Goal: Check status: Check status

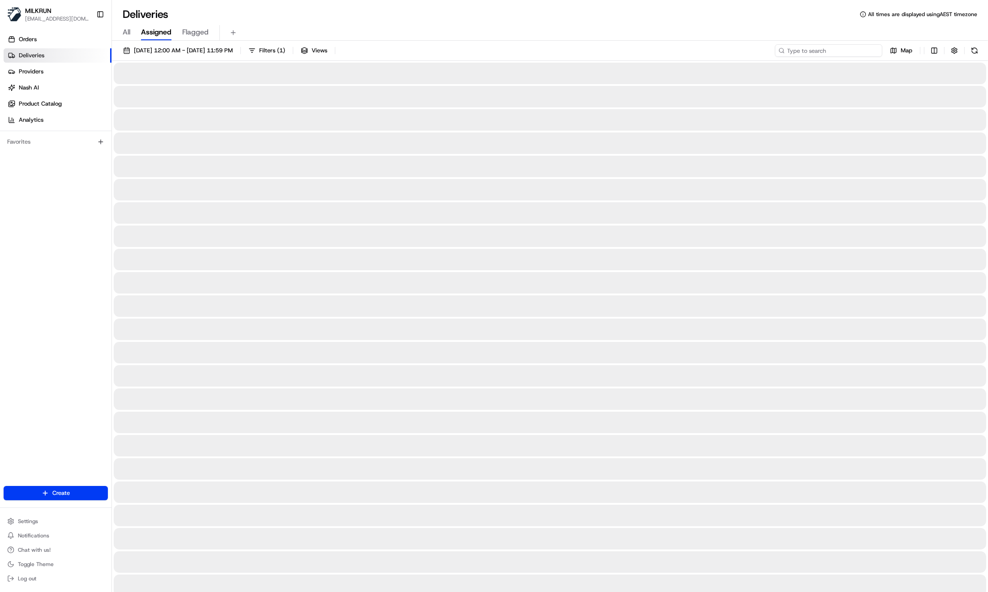
click at [845, 53] on input at bounding box center [828, 50] width 107 height 13
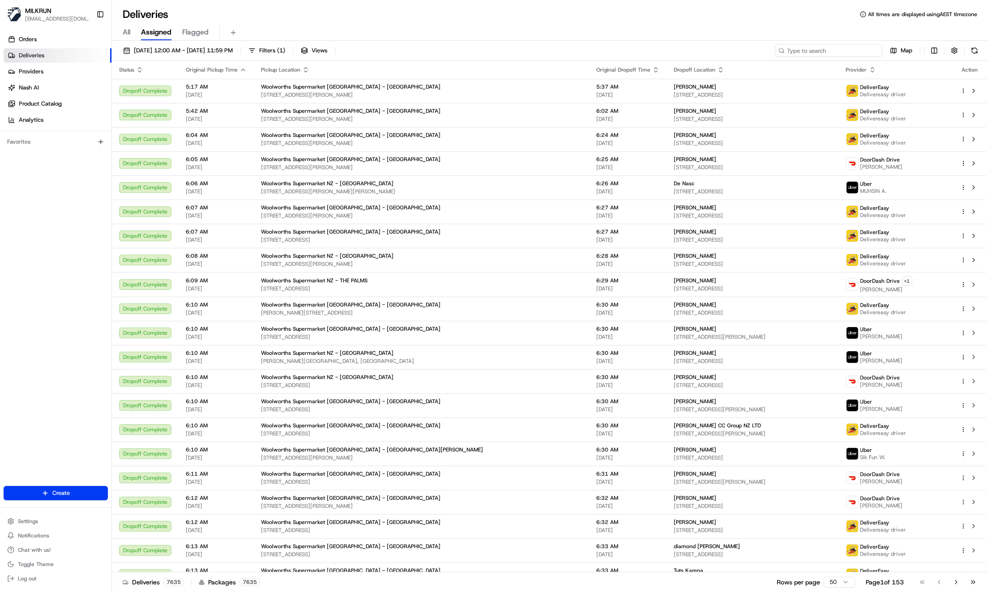
paste input "d93ceae3-a3d0-4af6-ba05-86b2b7f71b84"
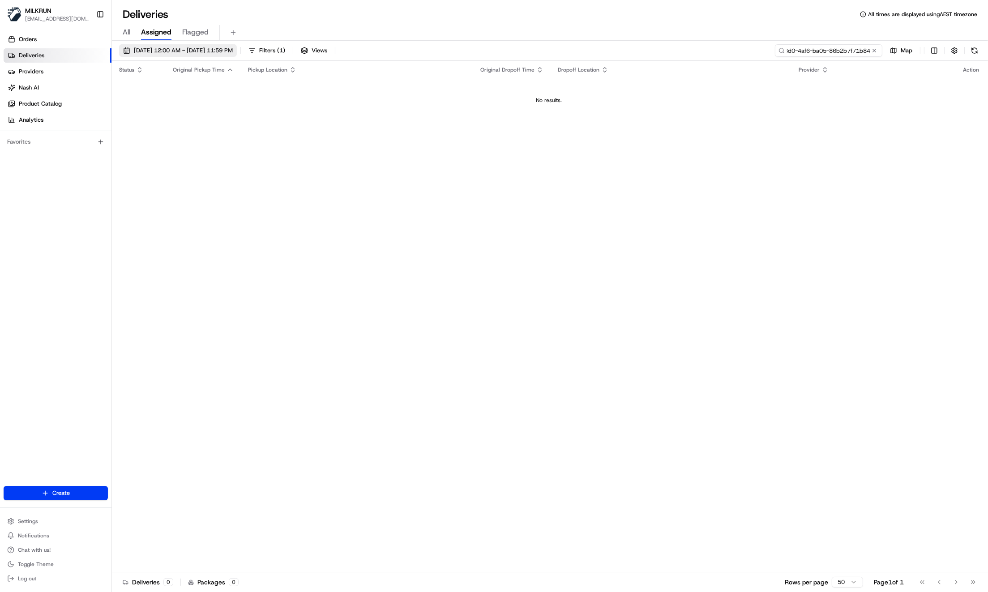
type input "d93ceae3-a3d0-4af6-ba05-86b2b7f71b84"
click at [141, 50] on span "22/08/2025 12:00 AM - 22/08/2025 11:59 PM" at bounding box center [183, 51] width 99 height 8
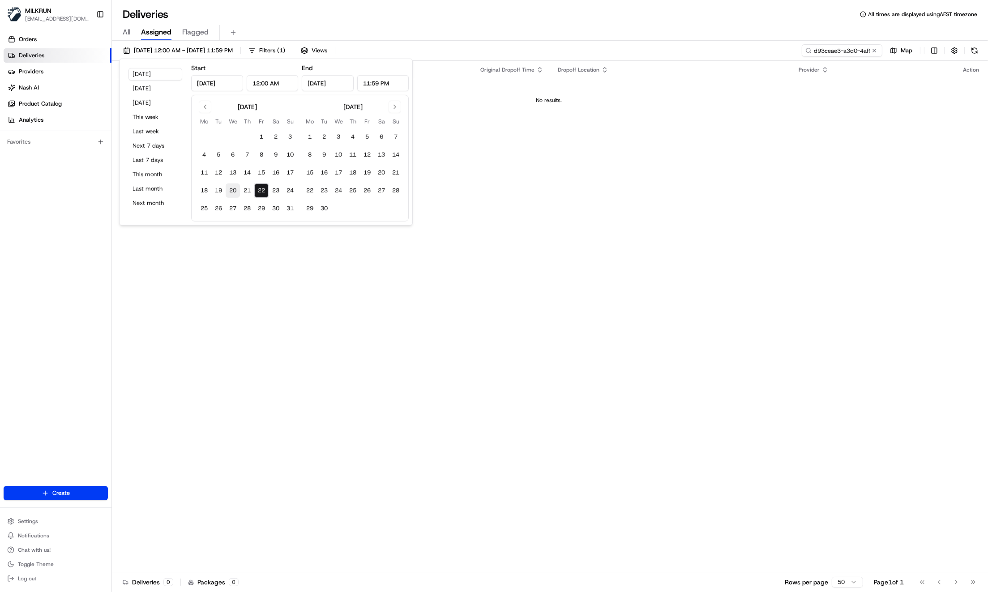
click at [233, 191] on button "20" at bounding box center [233, 191] width 14 height 14
type input "Aug 20, 2025"
click at [231, 189] on button "20" at bounding box center [233, 191] width 14 height 14
click at [278, 190] on button "23" at bounding box center [276, 191] width 14 height 14
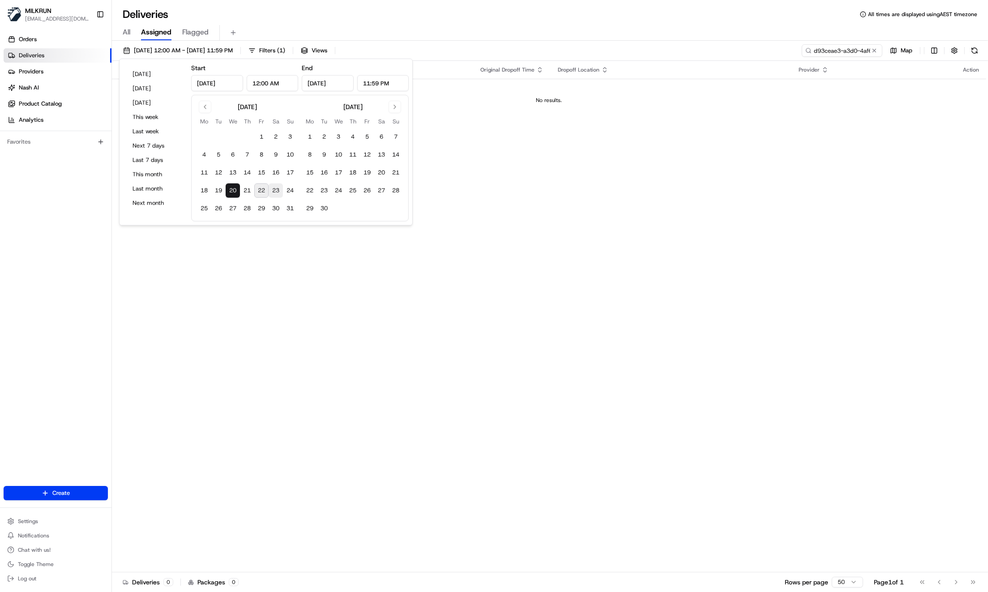
type input "Aug 23, 2025"
click at [244, 191] on button "21" at bounding box center [247, 191] width 14 height 14
type input "Aug 21, 2025"
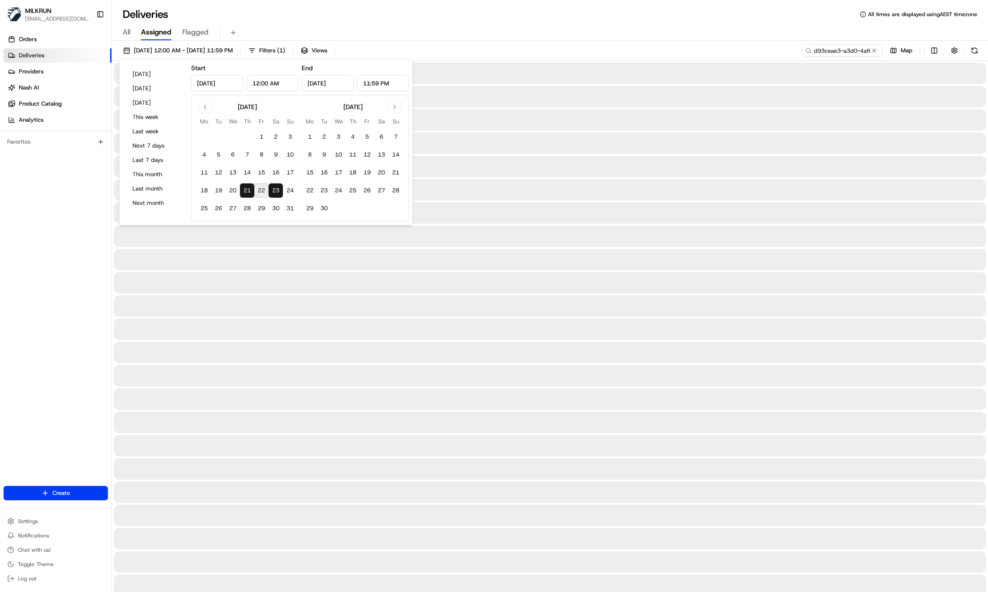
click at [247, 192] on button "21" at bounding box center [247, 191] width 14 height 14
type input "Aug 21, 2025"
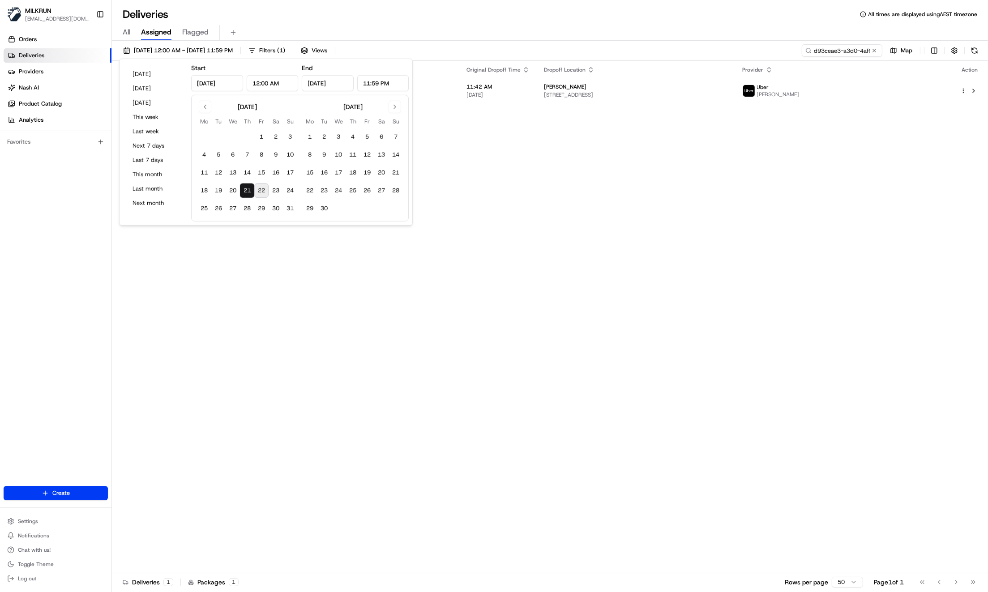
click at [644, 161] on div "Status Original Pickup Time Pickup Location Original Dropoff Time Dropoff Locat…" at bounding box center [549, 317] width 874 height 512
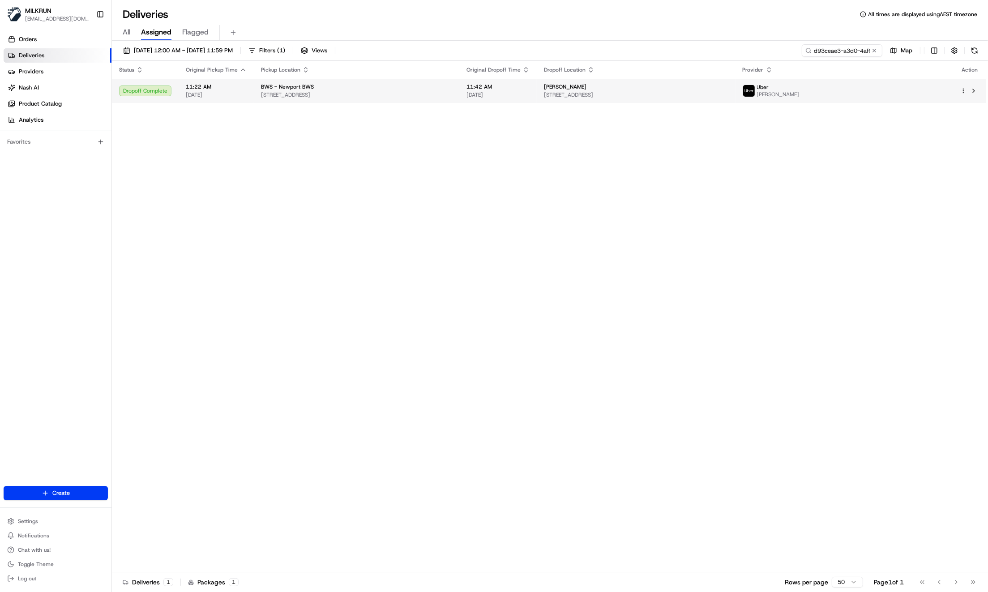
click at [537, 94] on td "11:42 AM 21/08/2025" at bounding box center [497, 91] width 77 height 24
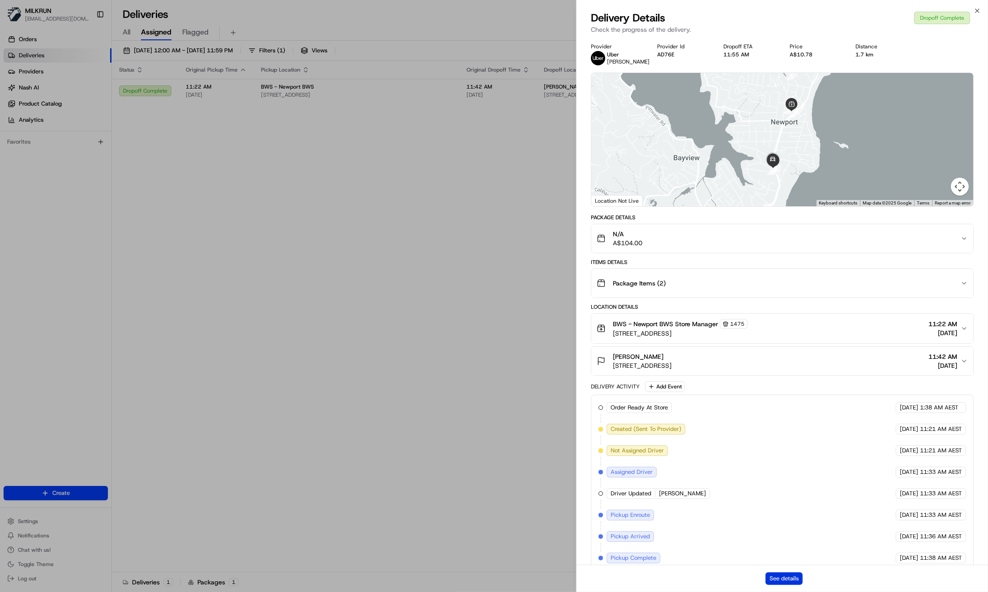
click at [773, 577] on button "See details" at bounding box center [784, 579] width 37 height 13
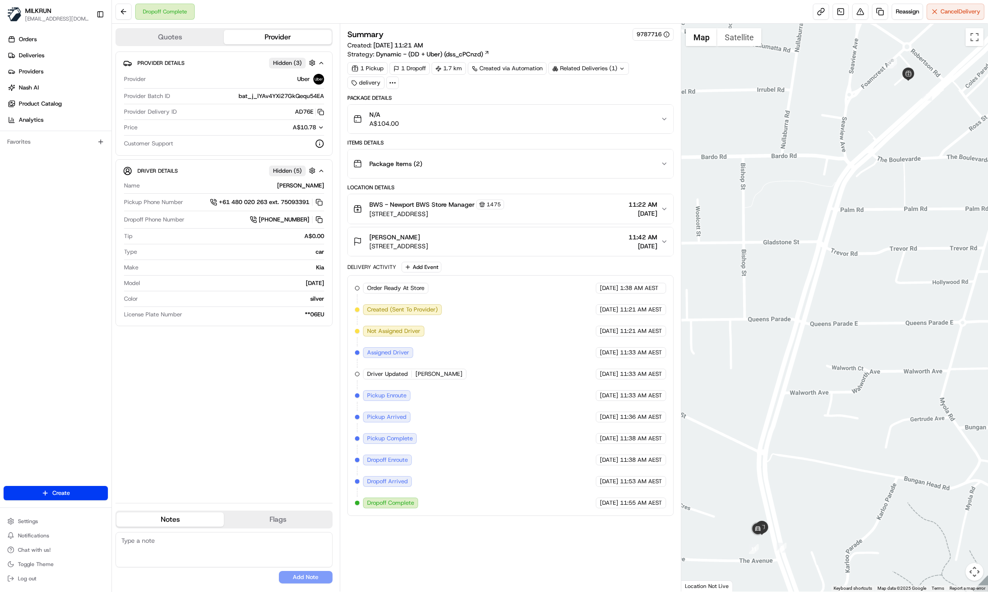
click at [437, 206] on span "BWS - Newport BWS Store Manager" at bounding box center [421, 204] width 105 height 9
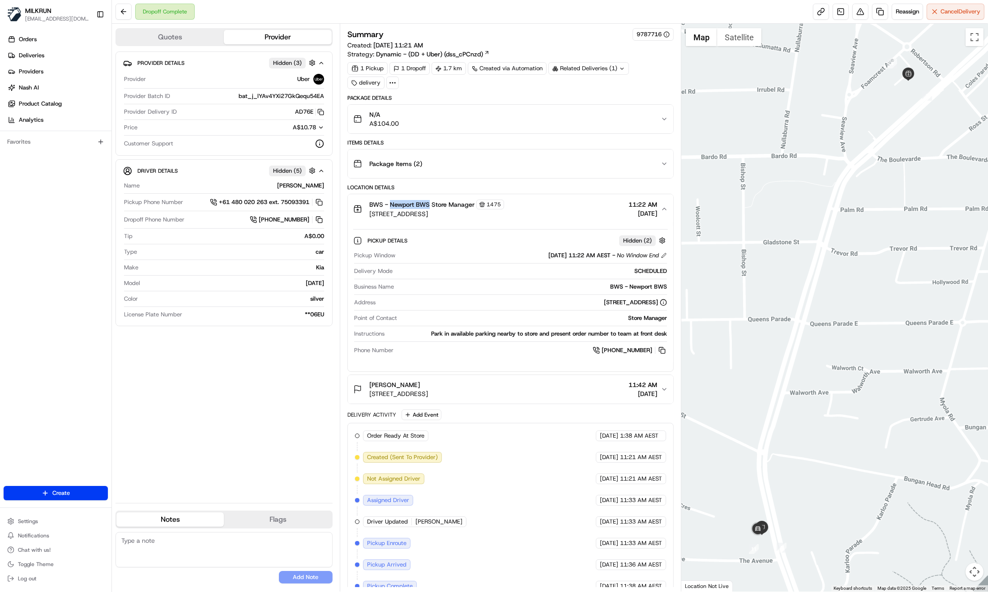
drag, startPoint x: 390, startPoint y: 201, endPoint x: 430, endPoint y: 203, distance: 39.4
click at [430, 203] on span "BWS - Newport BWS Store Manager" at bounding box center [421, 204] width 105 height 9
copy span "Newport BWS"
drag, startPoint x: 69, startPoint y: 239, endPoint x: 74, endPoint y: 243, distance: 6.7
click at [70, 238] on div "Orders Deliveries Providers [PERSON_NAME] Product Catalog Analytics Favorites" at bounding box center [55, 260] width 111 height 463
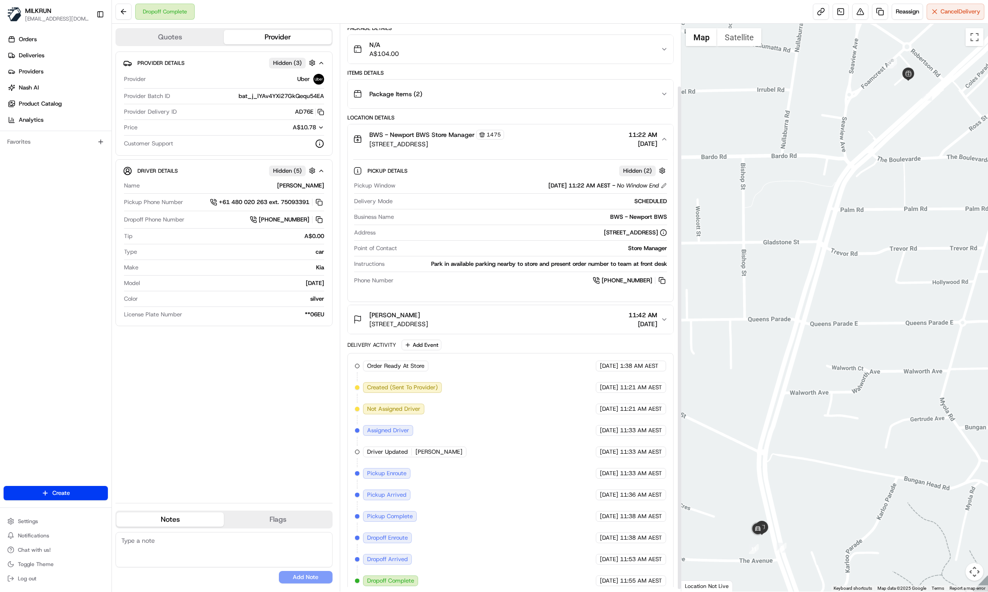
scroll to position [69, 0]
